Goal: Navigation & Orientation: Find specific page/section

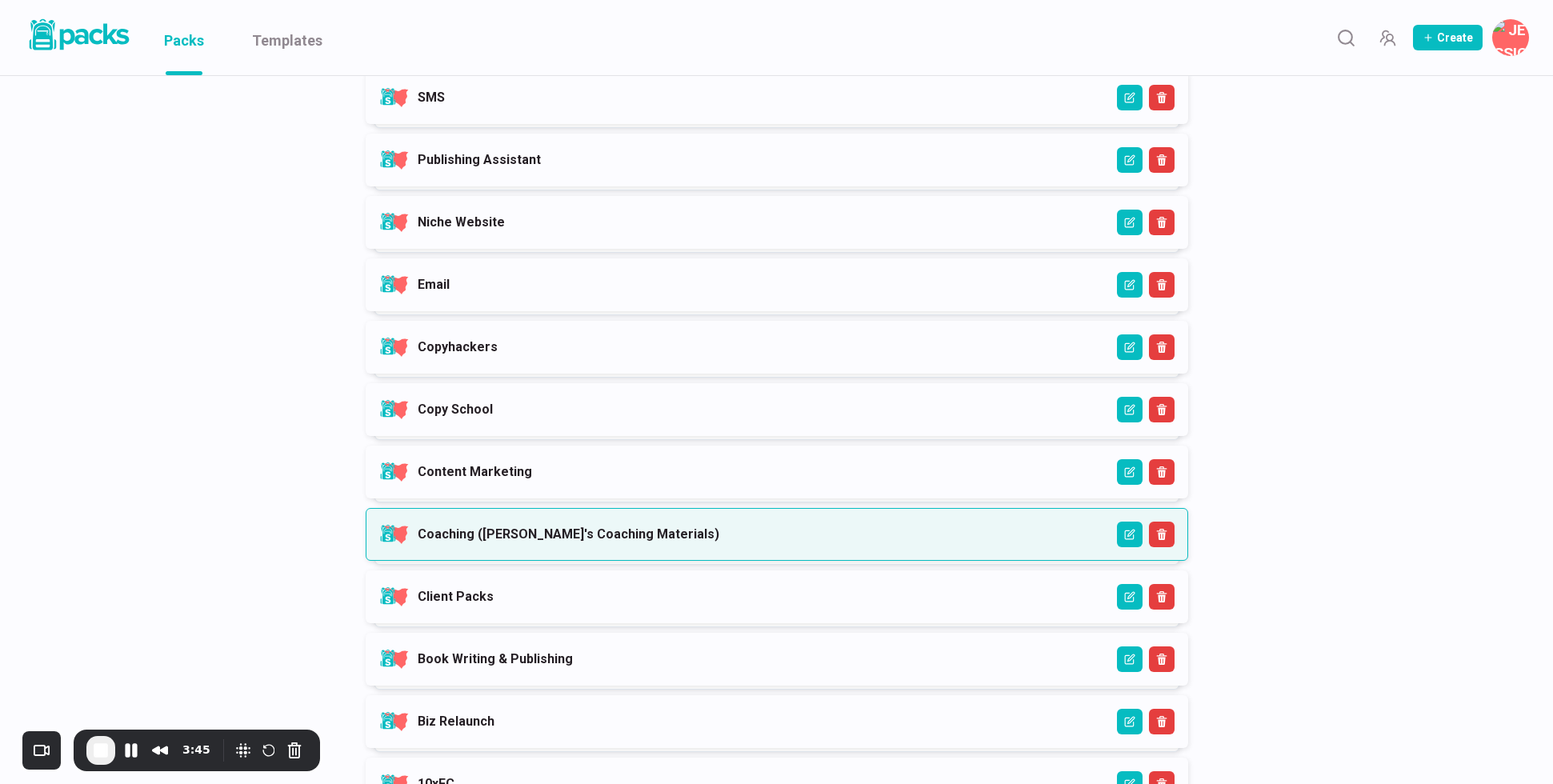
scroll to position [513, 0]
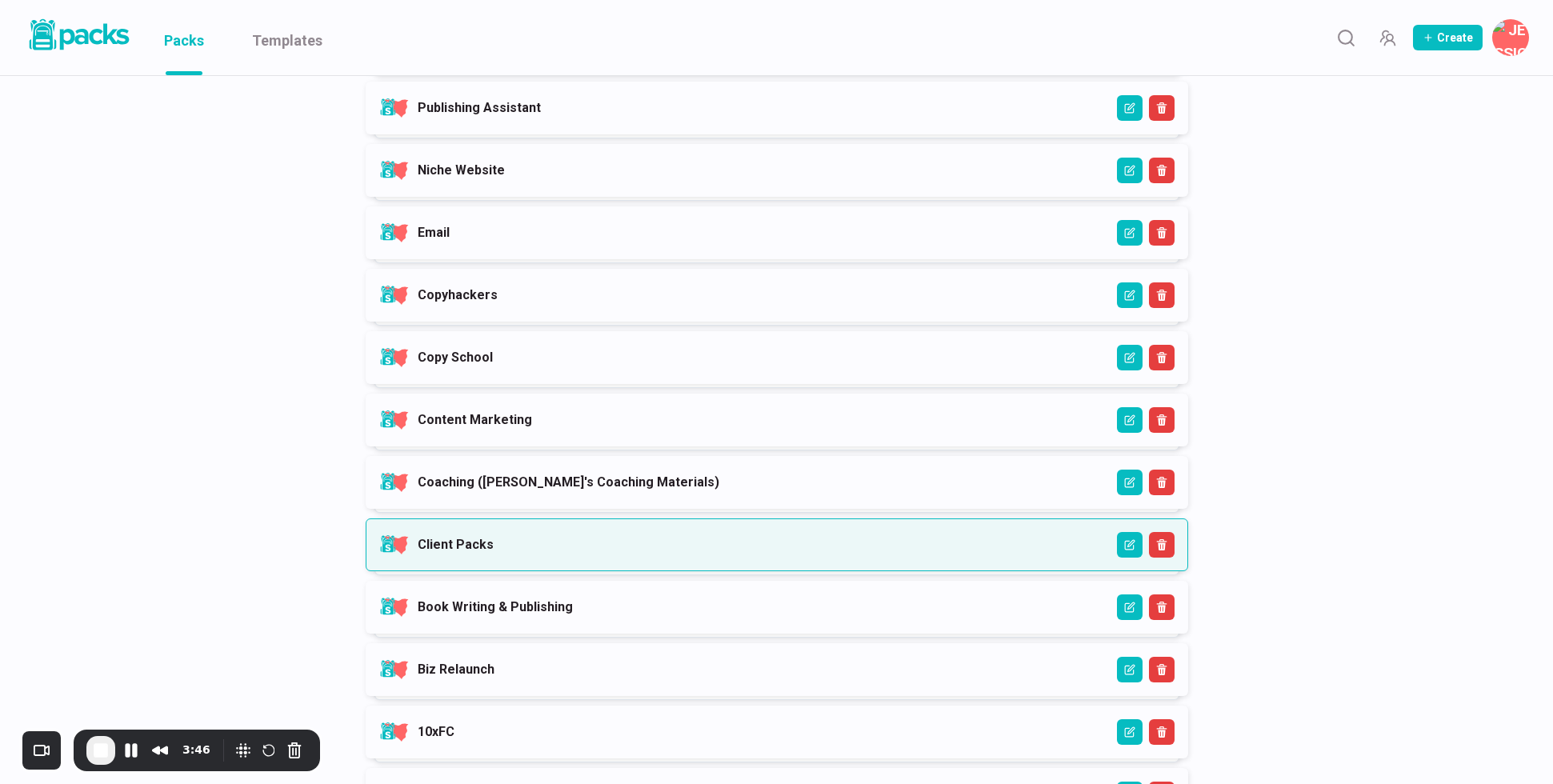
click at [494, 542] on link "Client Packs" at bounding box center [455, 544] width 76 height 16
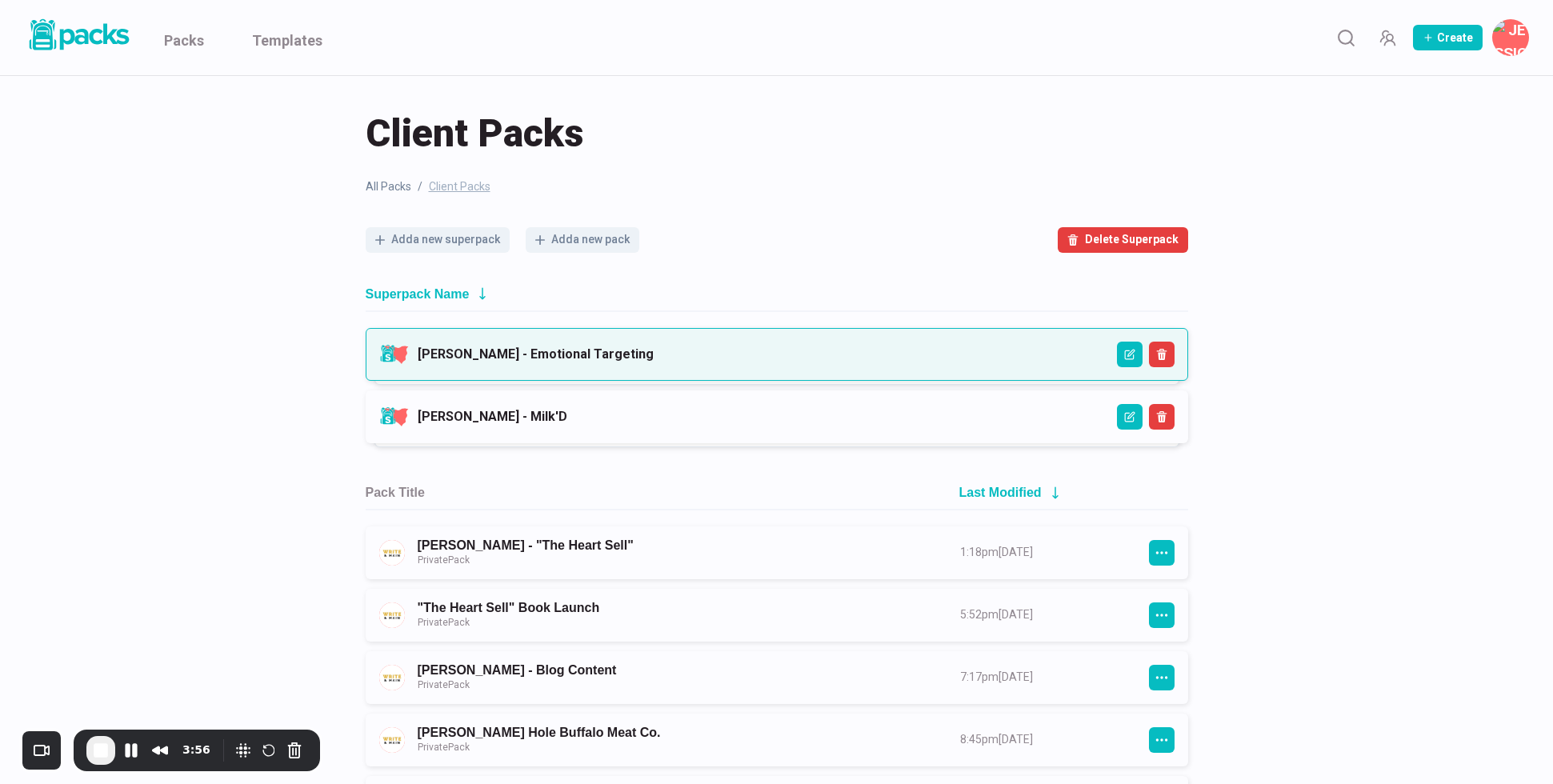
click at [590, 355] on link "Talia Wolf - Emotional Targeting" at bounding box center [535, 354] width 236 height 16
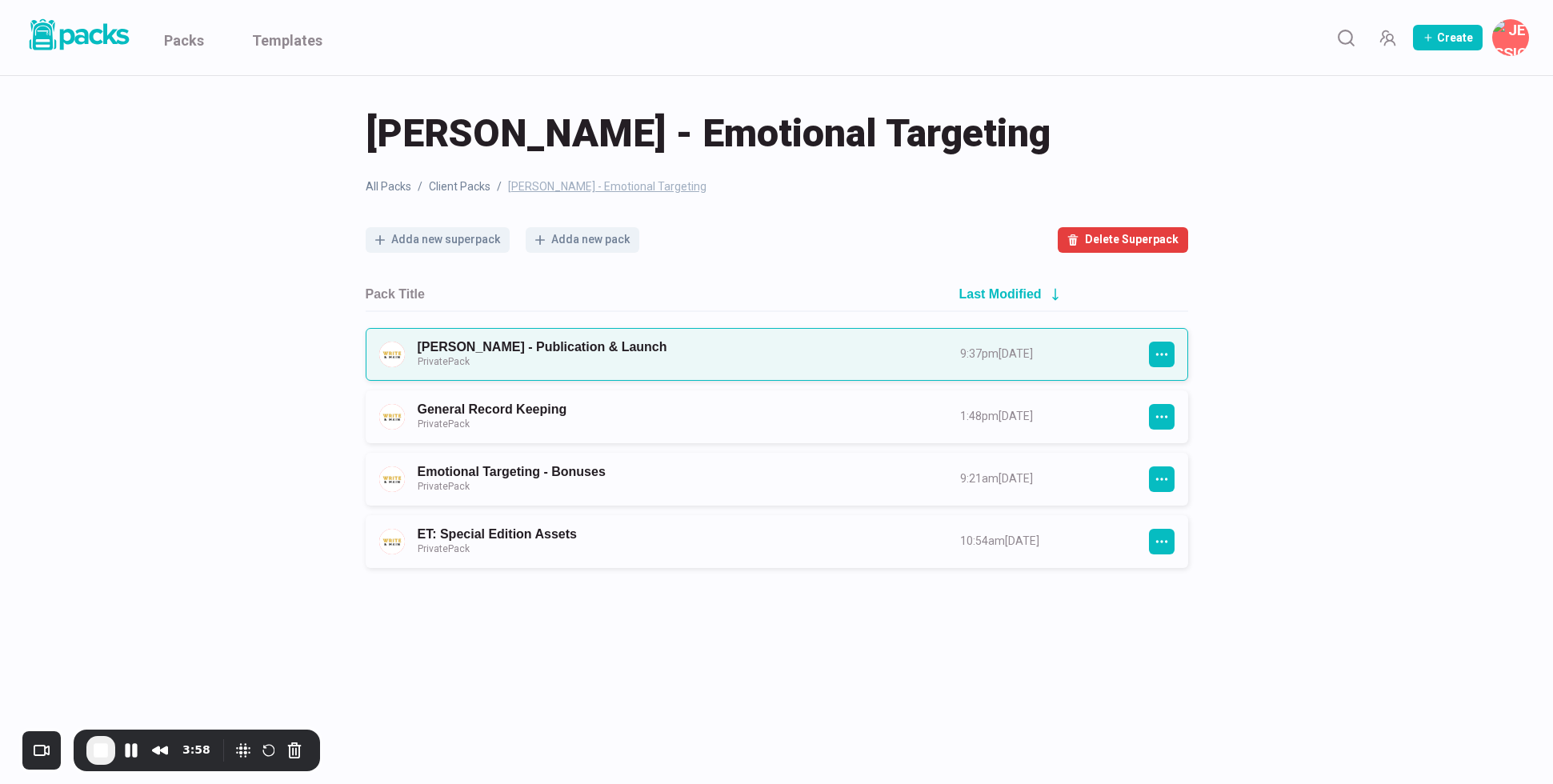
click at [589, 355] on link "Talia Wolf - Publication & Launch Private Pack" at bounding box center [674, 354] width 514 height 29
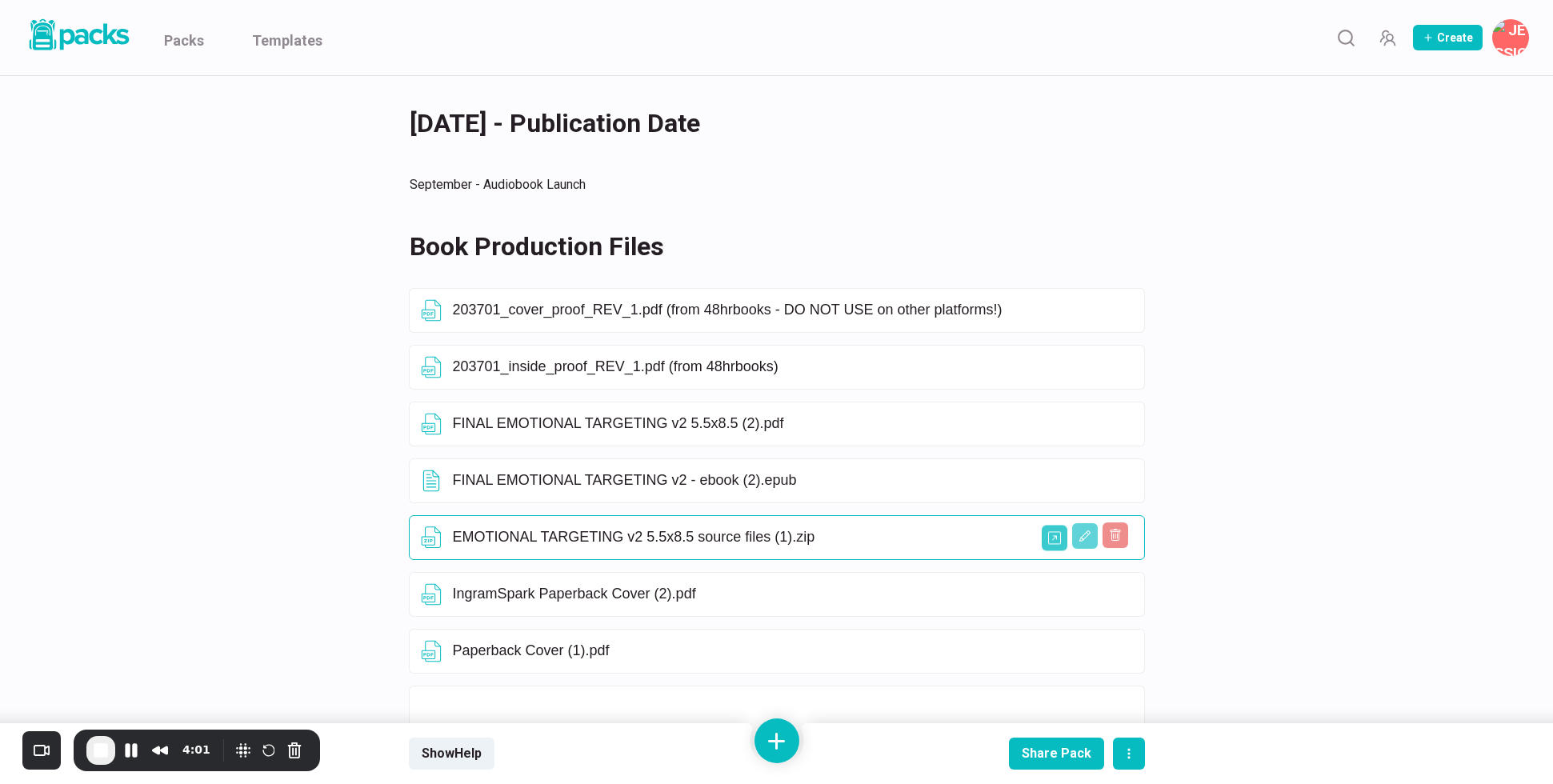
scroll to position [408, 0]
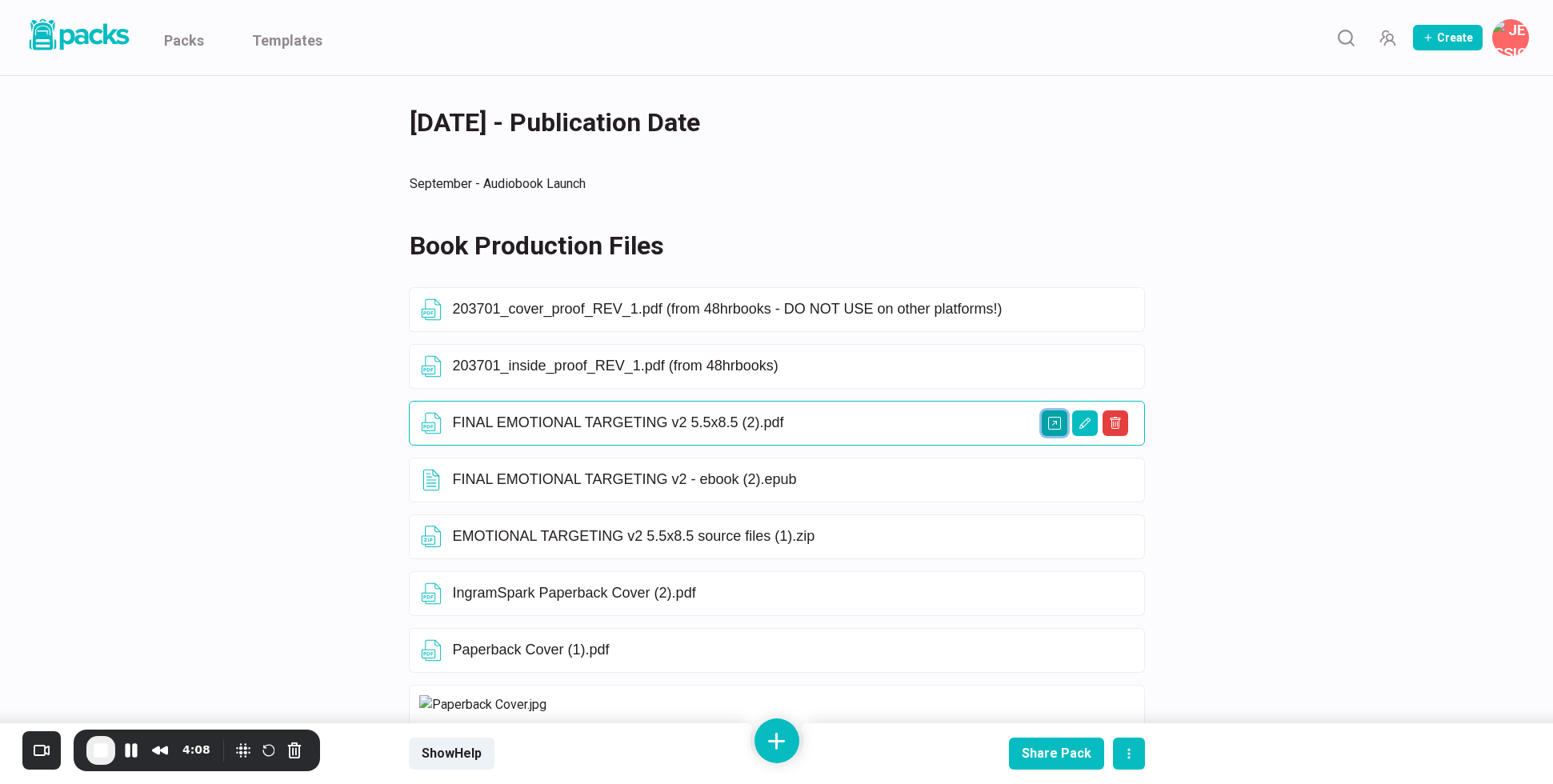
click at [1058, 416] on icon "Open external link" at bounding box center [1055, 423] width 13 height 13
